Goal: Book appointment/travel/reservation

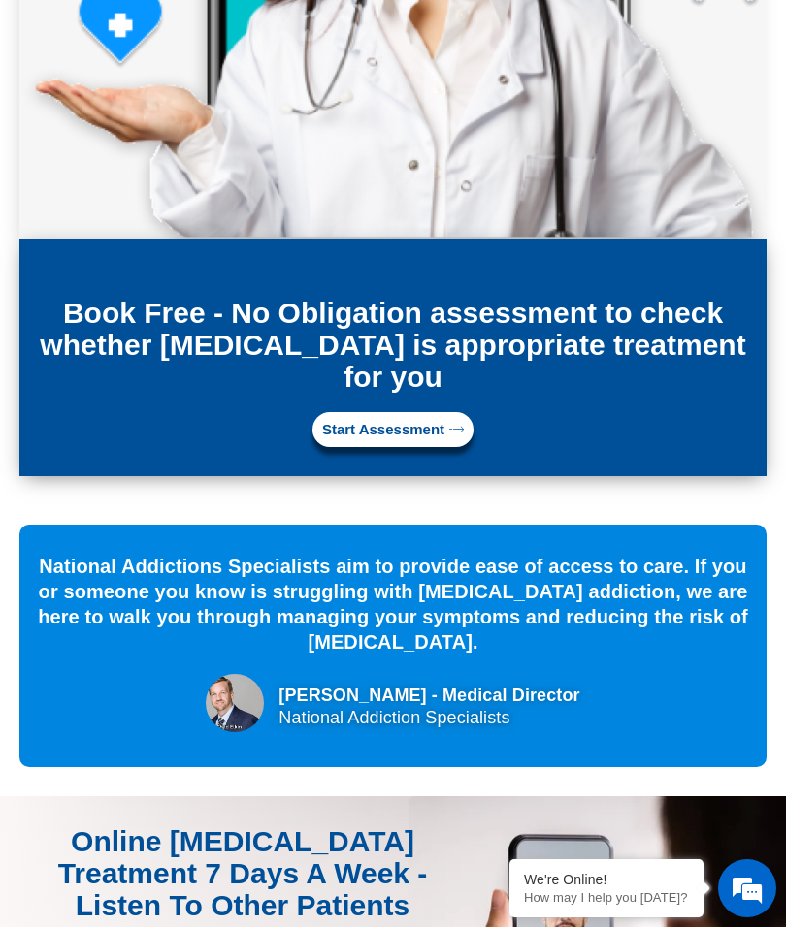
scroll to position [9072, 0]
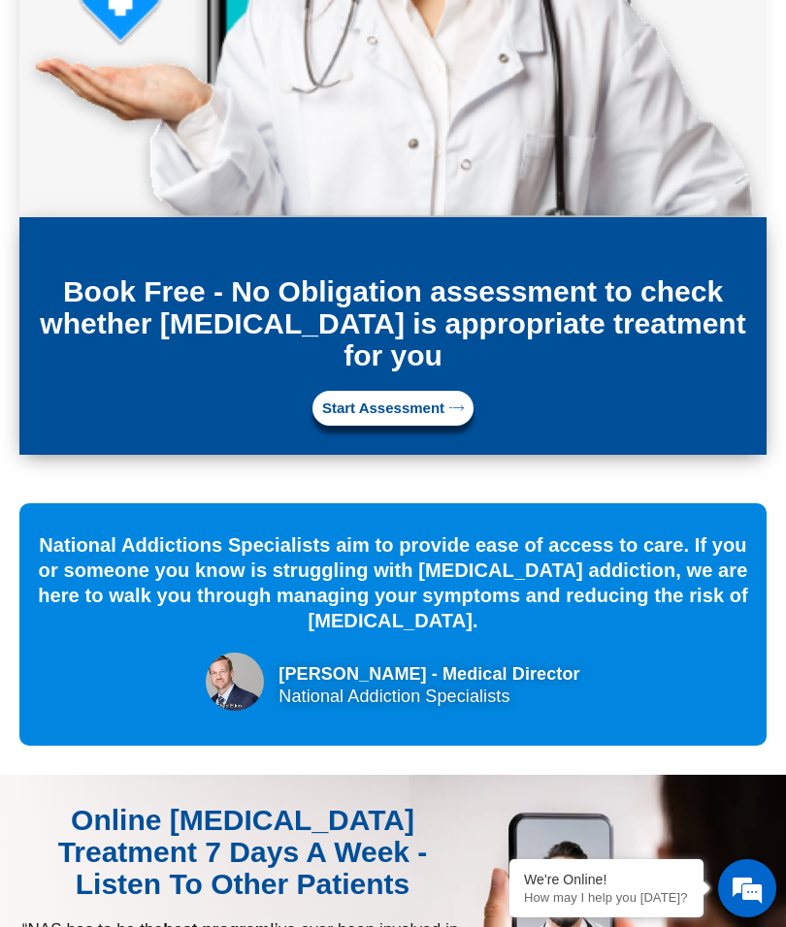
click at [450, 401] on icon at bounding box center [456, 408] width 15 height 15
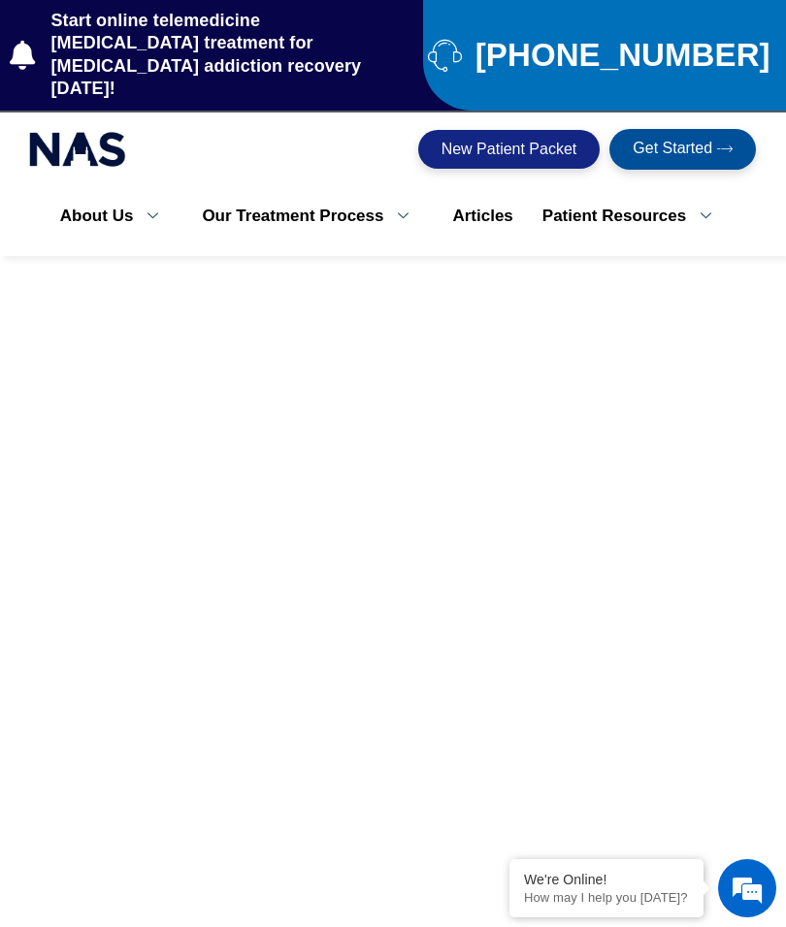
click at [395, 299] on link "Online [MEDICAL_DATA] Doctors" at bounding box center [332, 335] width 291 height 72
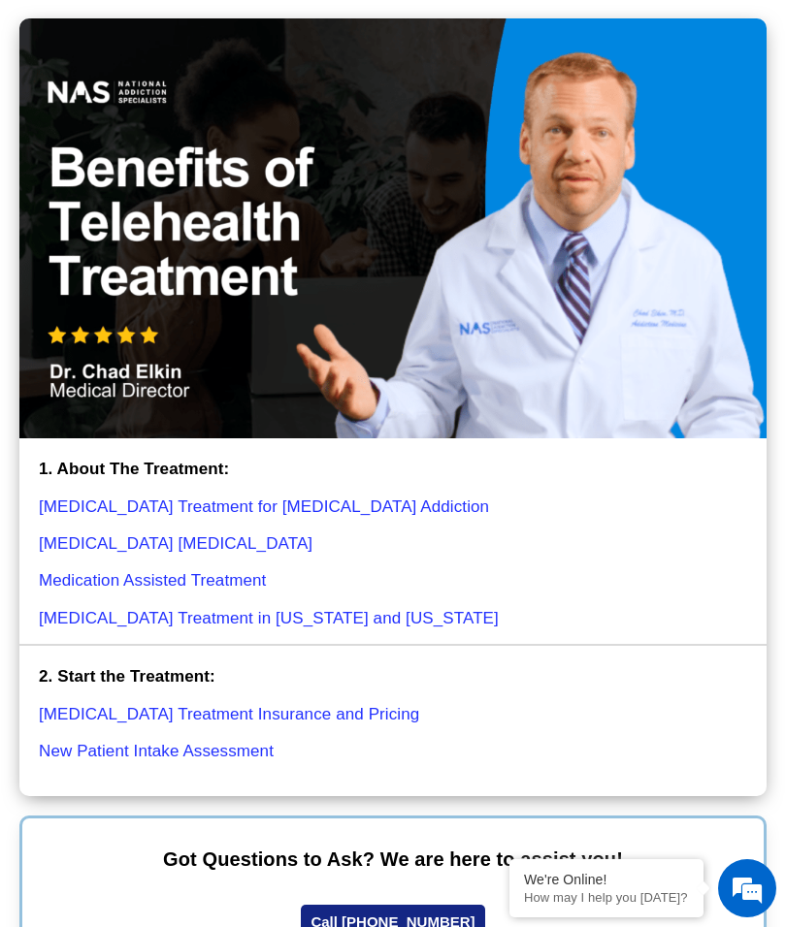
scroll to position [3793, 0]
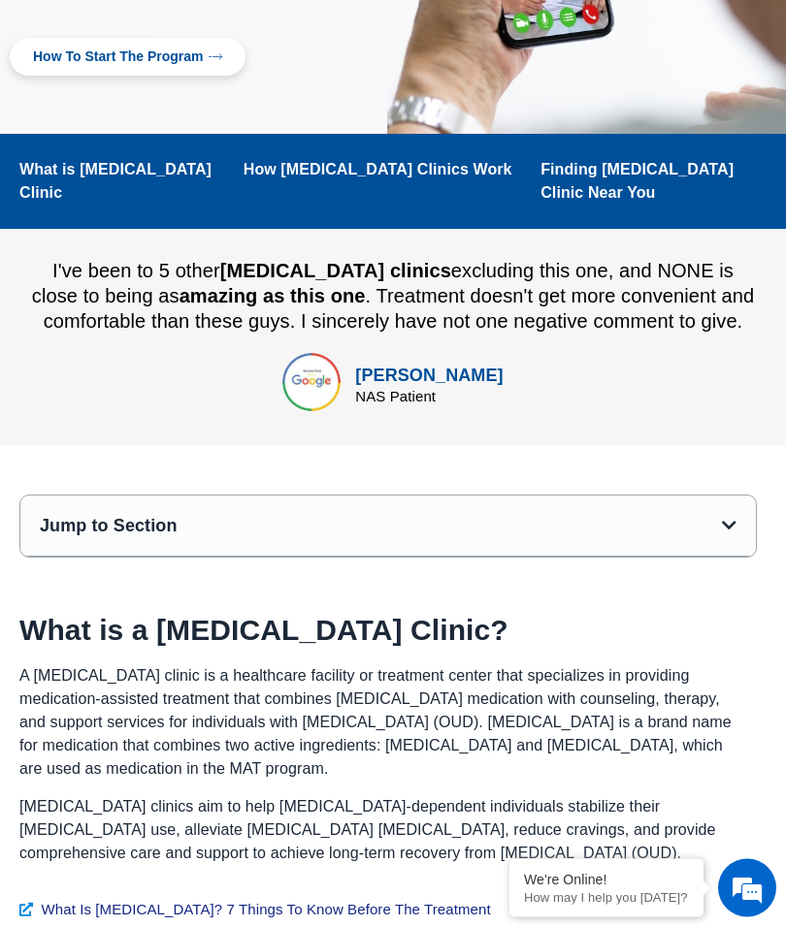
scroll to position [543, 0]
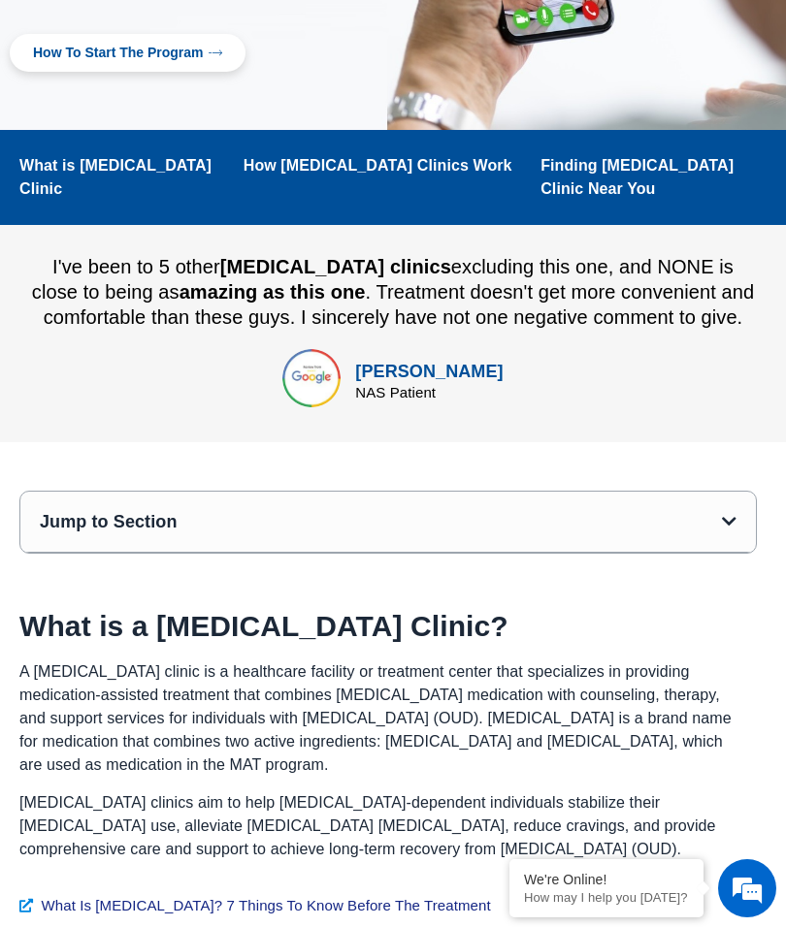
click at [691, 154] on link "Finding Suboxone Clinic Near You" at bounding box center [653, 177] width 226 height 47
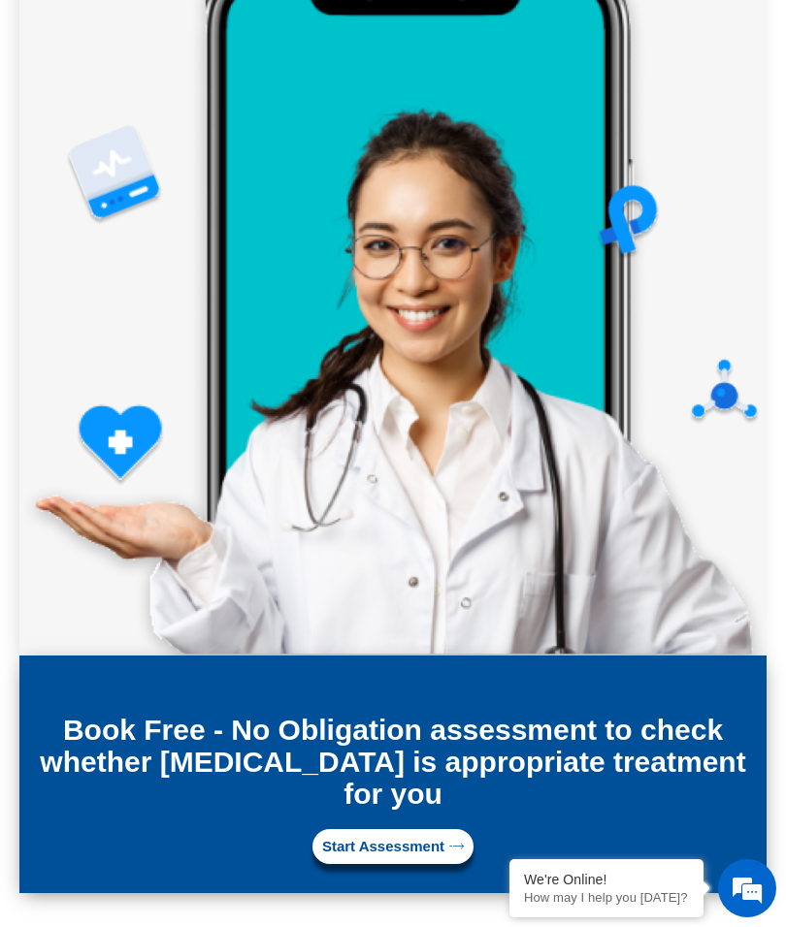
scroll to position [8629, 0]
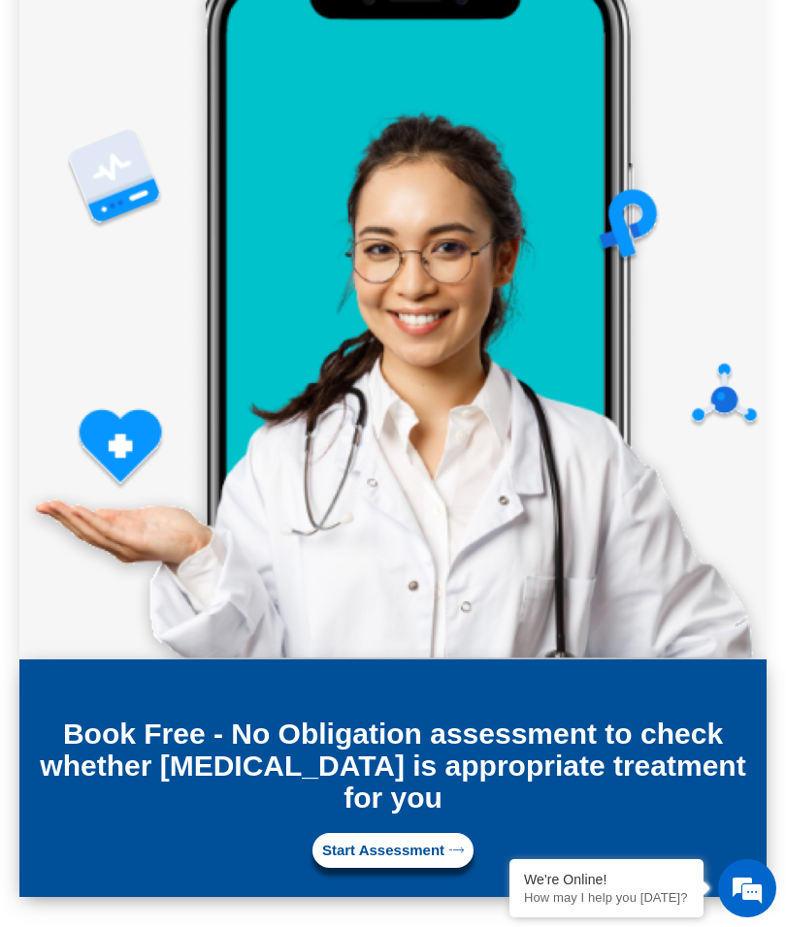
click at [445, 843] on span "Start Assessment" at bounding box center [393, 851] width 142 height 16
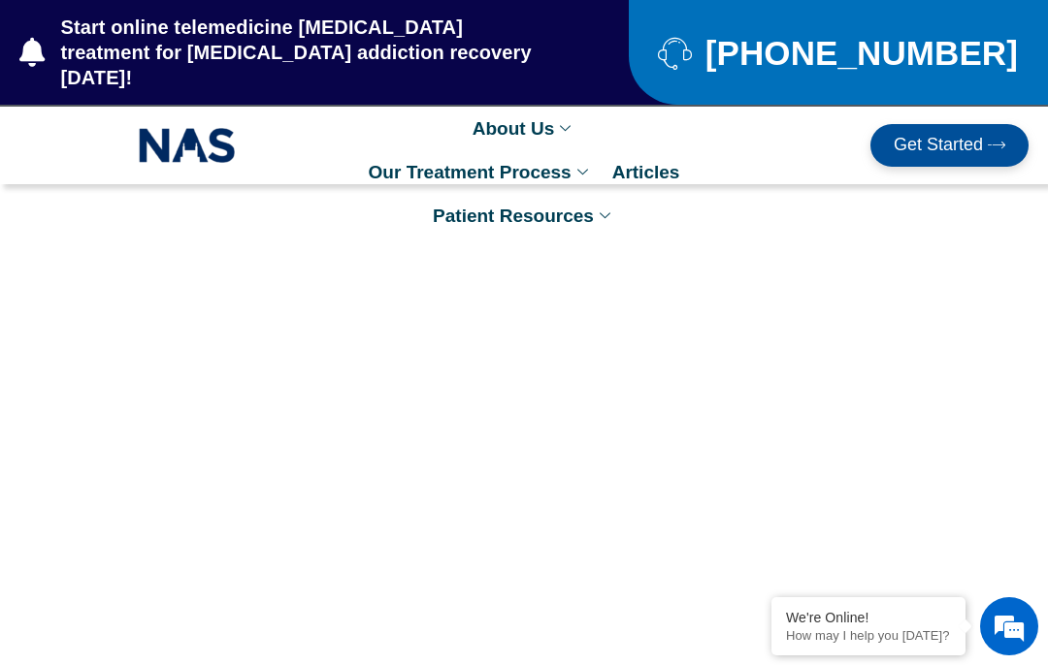
click at [785, 131] on link "Get Started" at bounding box center [949, 145] width 158 height 43
